Goal: Navigation & Orientation: Find specific page/section

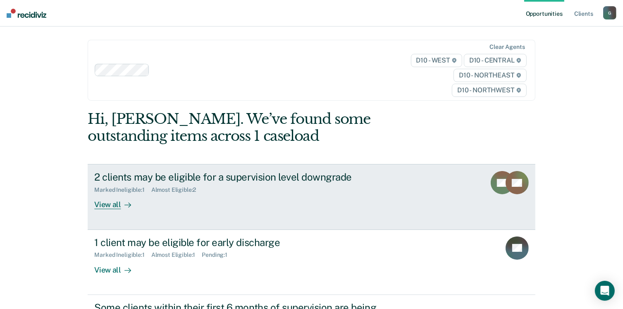
drag, startPoint x: 0, startPoint y: 0, endPoint x: 285, endPoint y: 213, distance: 355.7
click at [285, 213] on link "2 clients may be eligible for a supervision level downgrade Marked Ineligible :…" at bounding box center [312, 196] width 448 height 65
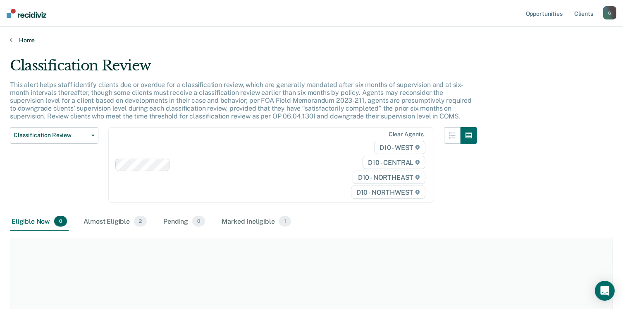
click at [22, 41] on link "Home" at bounding box center [311, 39] width 603 height 7
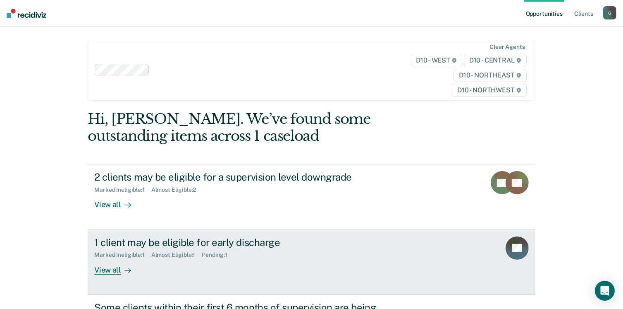
click at [104, 240] on div "1 client may be eligible for early discharge" at bounding box center [239, 242] width 290 height 12
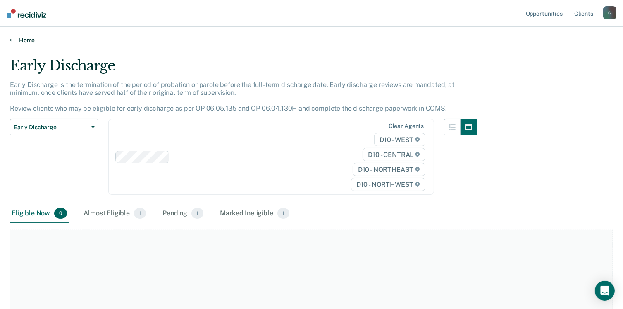
click at [29, 42] on link "Home" at bounding box center [311, 39] width 603 height 7
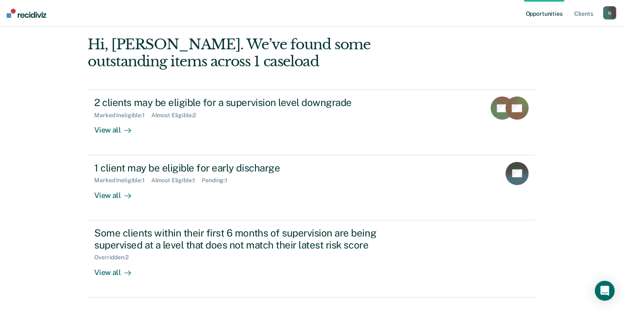
scroll to position [100, 0]
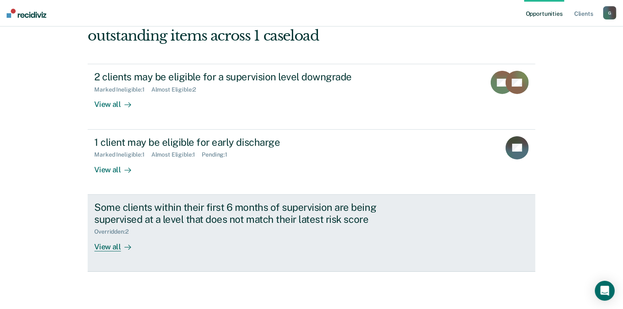
click at [125, 239] on div "View all" at bounding box center [117, 243] width 46 height 16
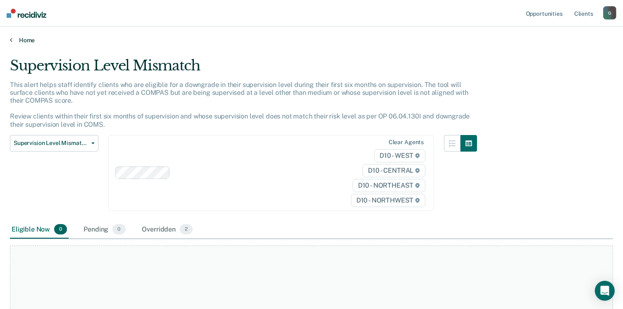
click at [18, 38] on link "Home" at bounding box center [311, 39] width 603 height 7
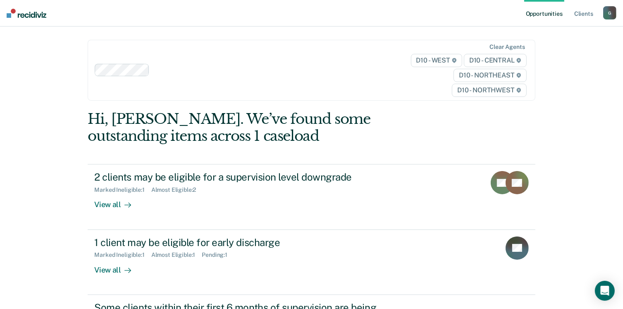
drag, startPoint x: 18, startPoint y: 38, endPoint x: 520, endPoint y: -26, distance: 505.3
click at [520, 0] on html "Looks like you’re using Internet Explorer 11. For faster loading and a better e…" at bounding box center [311, 154] width 623 height 309
